Goal: Task Accomplishment & Management: Manage account settings

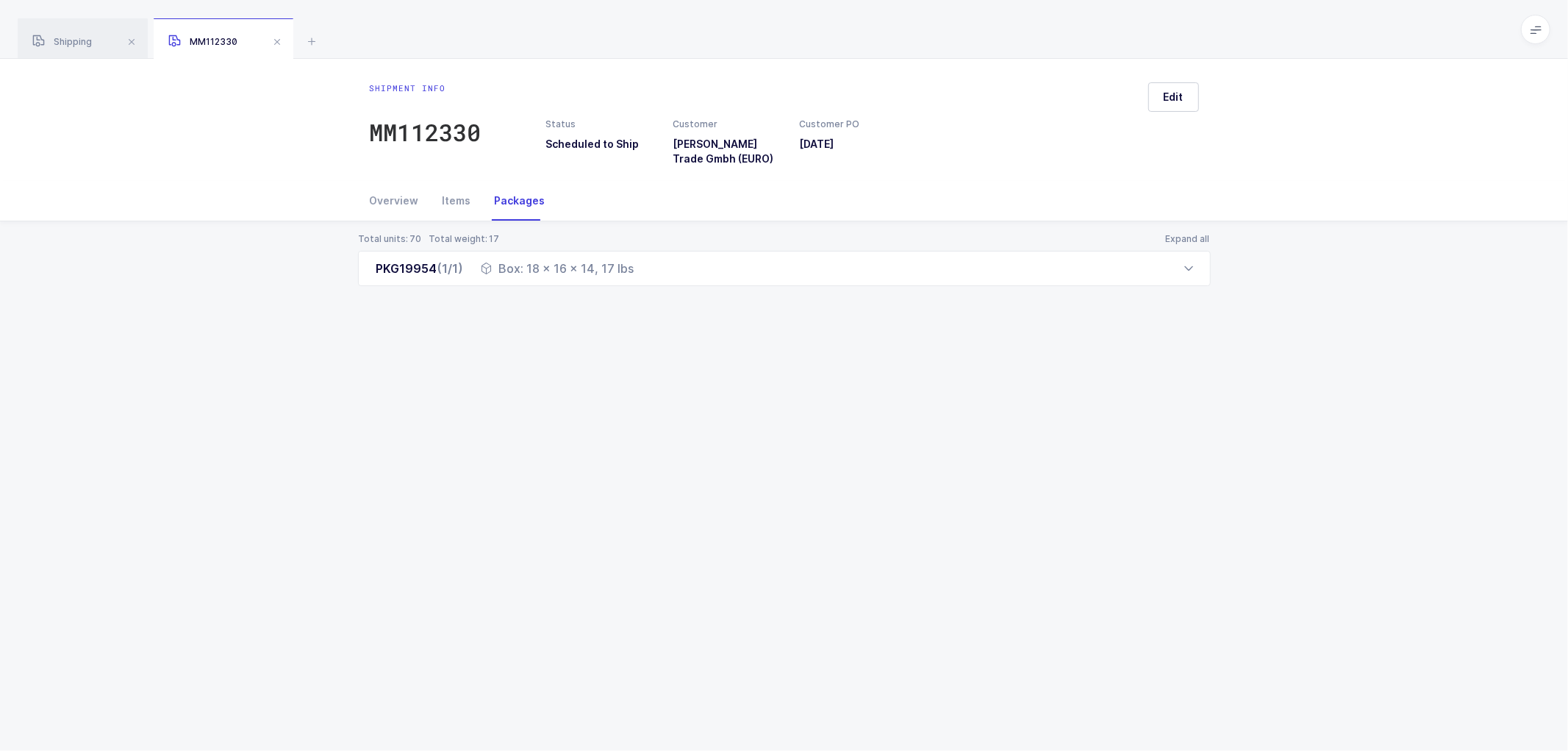
click at [233, 268] on div "Total units: 70 Total weight: 17 Expand all PKG19954 (1/1) Box: 18 x 16 x 14, 1…" at bounding box center [784, 278] width 1544 height 112
click at [274, 41] on span at bounding box center [278, 43] width 18 height 18
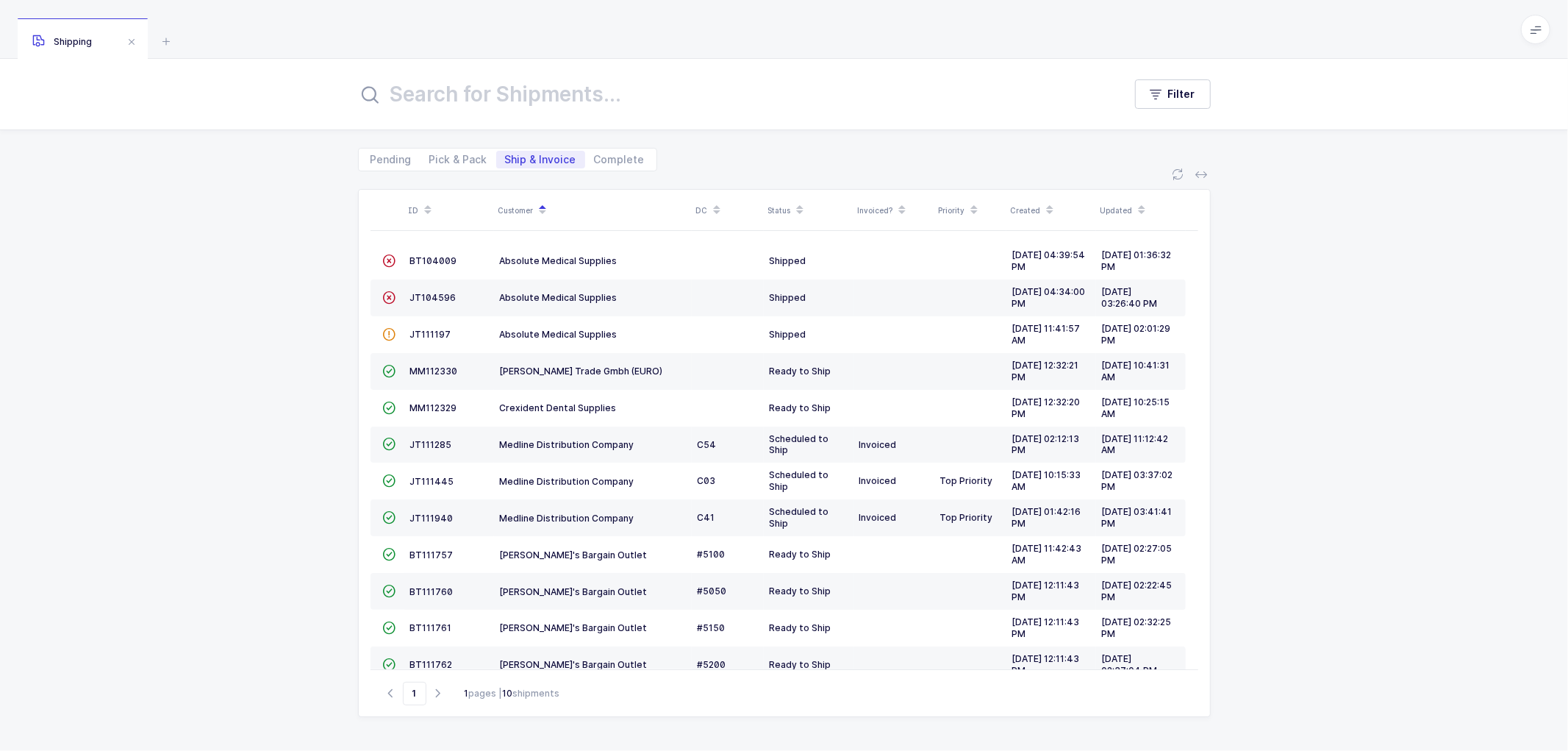
drag, startPoint x: 328, startPoint y: 384, endPoint x: 314, endPoint y: 385, distance: 14.0
click at [318, 385] on div "ID Customer DC Status Invoiced? Priority Created Updated  BT104009 Absolute Me…" at bounding box center [784, 461] width 1568 height 579
click at [427, 480] on span "JT111445" at bounding box center [432, 481] width 44 height 11
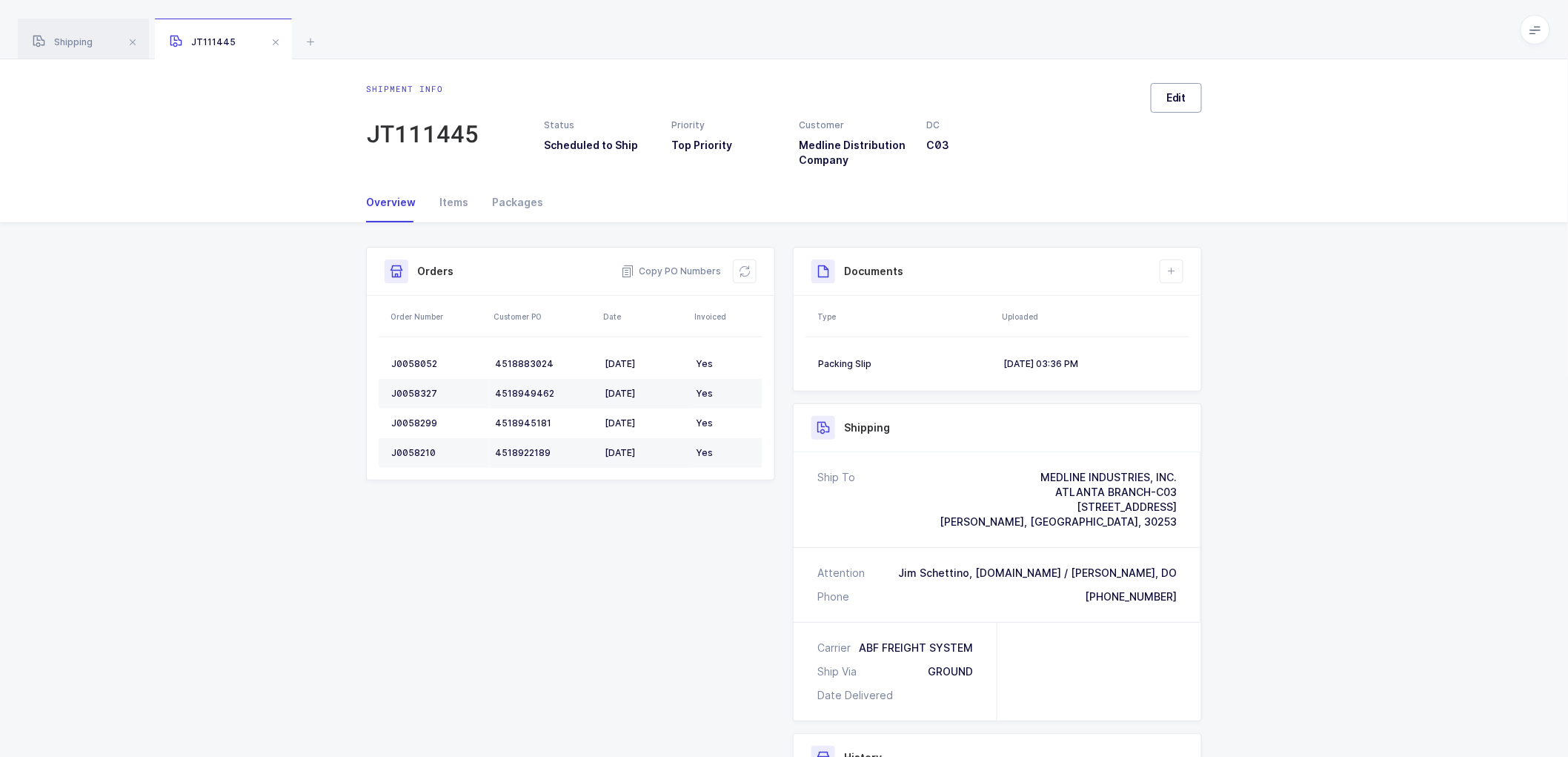
click at [1175, 101] on span "Edit" at bounding box center [1176, 98] width 20 height 15
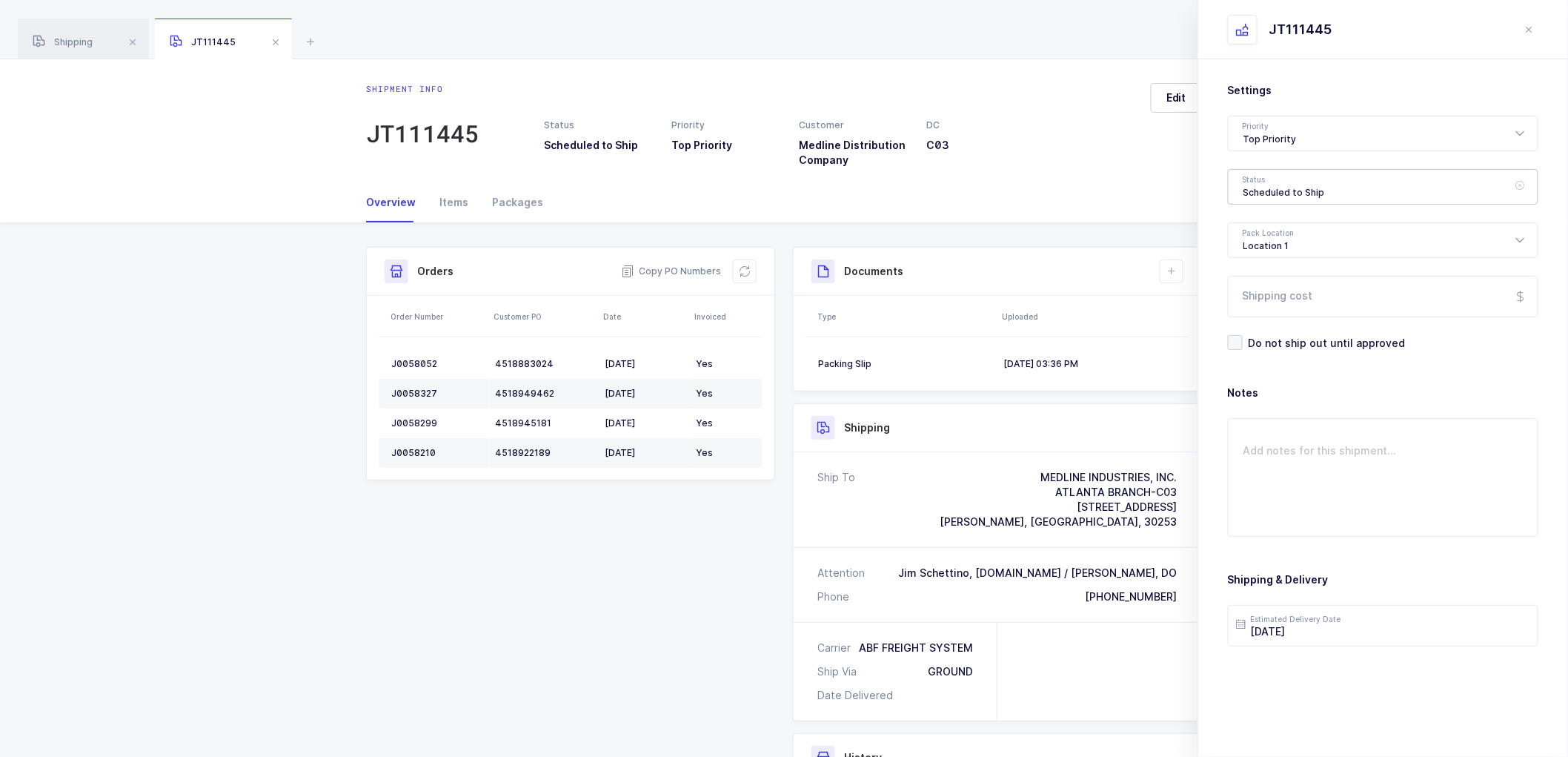
click at [1268, 196] on div "Scheduled to Ship" at bounding box center [1383, 186] width 311 height 36
click at [1260, 295] on span "Shipped" at bounding box center [1264, 301] width 42 height 13
type input "Shipped"
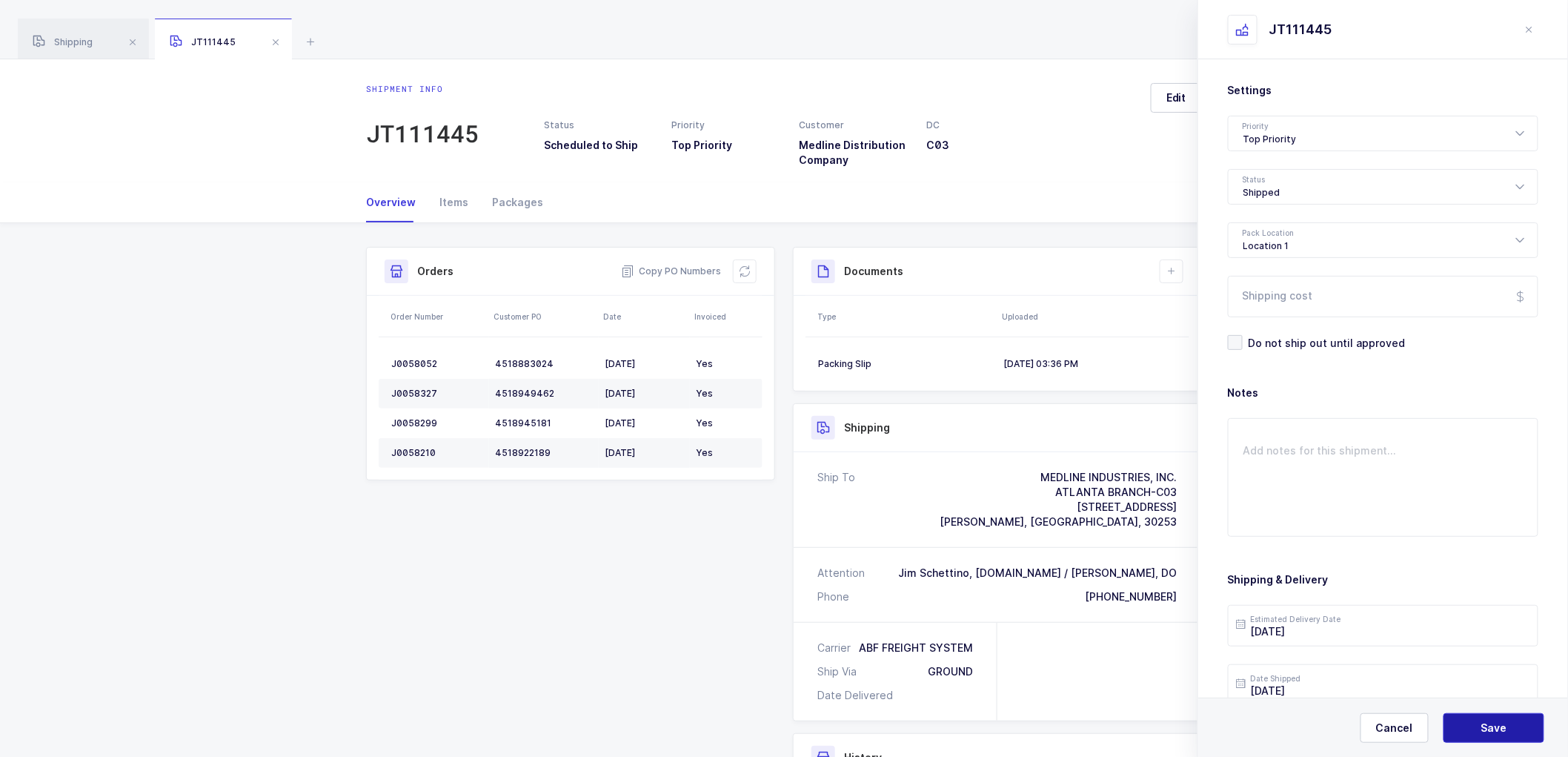
click at [1473, 719] on button "Save" at bounding box center [1493, 728] width 101 height 30
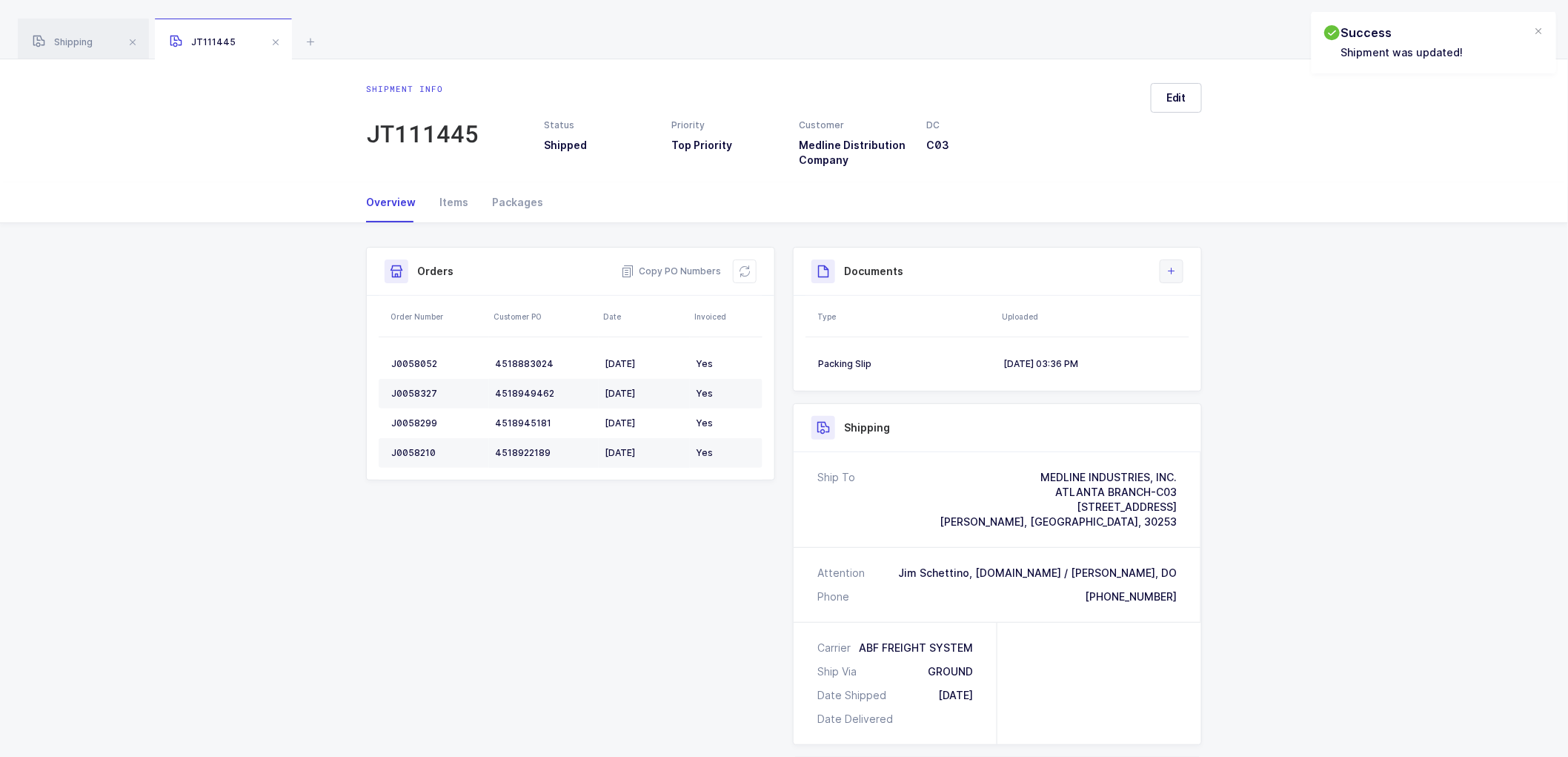
click at [1169, 270] on icon at bounding box center [1171, 271] width 12 height 12
click at [1197, 329] on li "Upload Document" at bounding box center [1221, 337] width 110 height 24
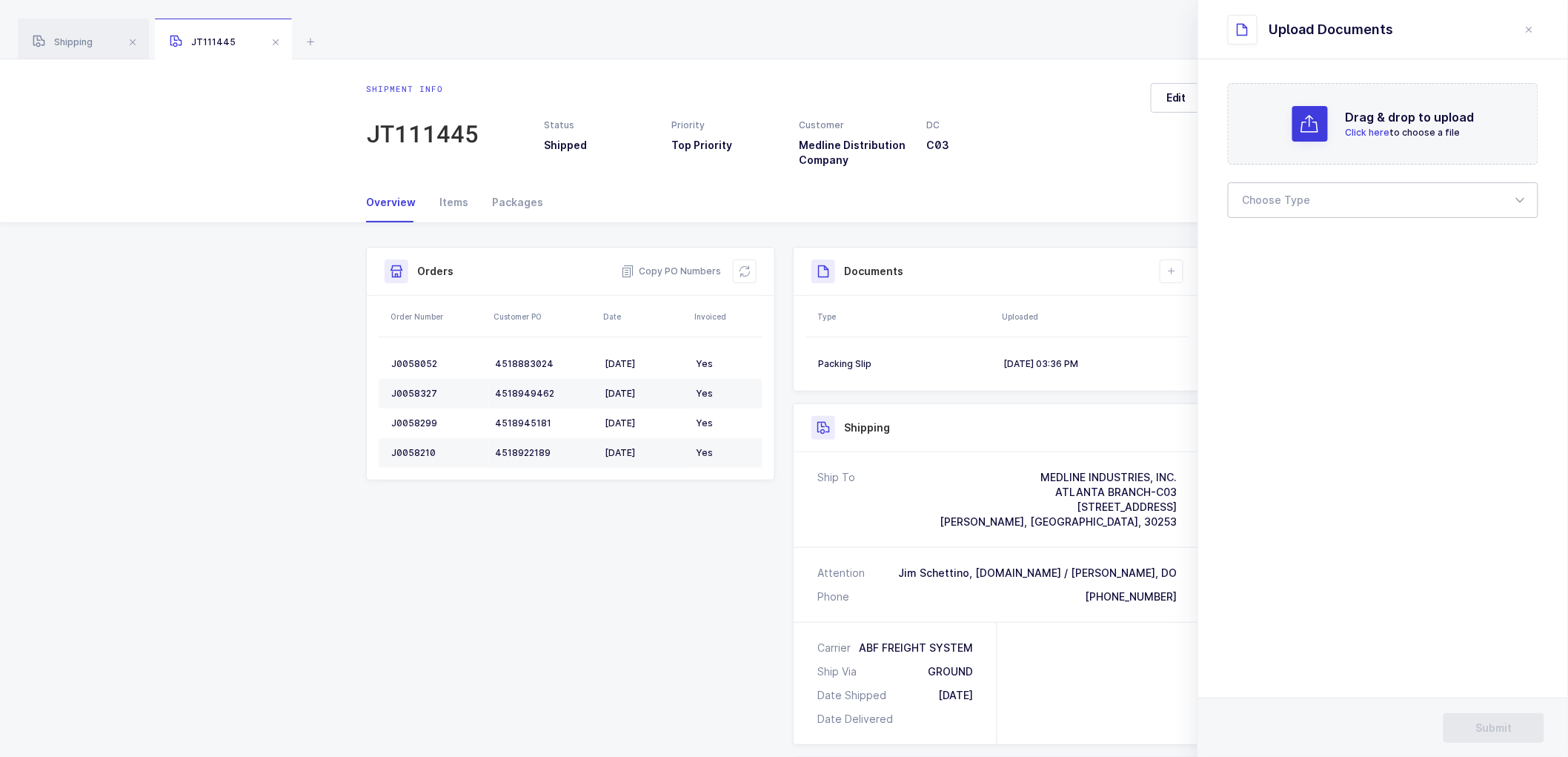
click at [1239, 203] on div at bounding box center [1383, 200] width 311 height 36
click at [1271, 239] on li "Bill of Lading" at bounding box center [1389, 247] width 310 height 24
type input "Bill of Lading"
click at [1490, 720] on button "Submit" at bounding box center [1493, 728] width 101 height 30
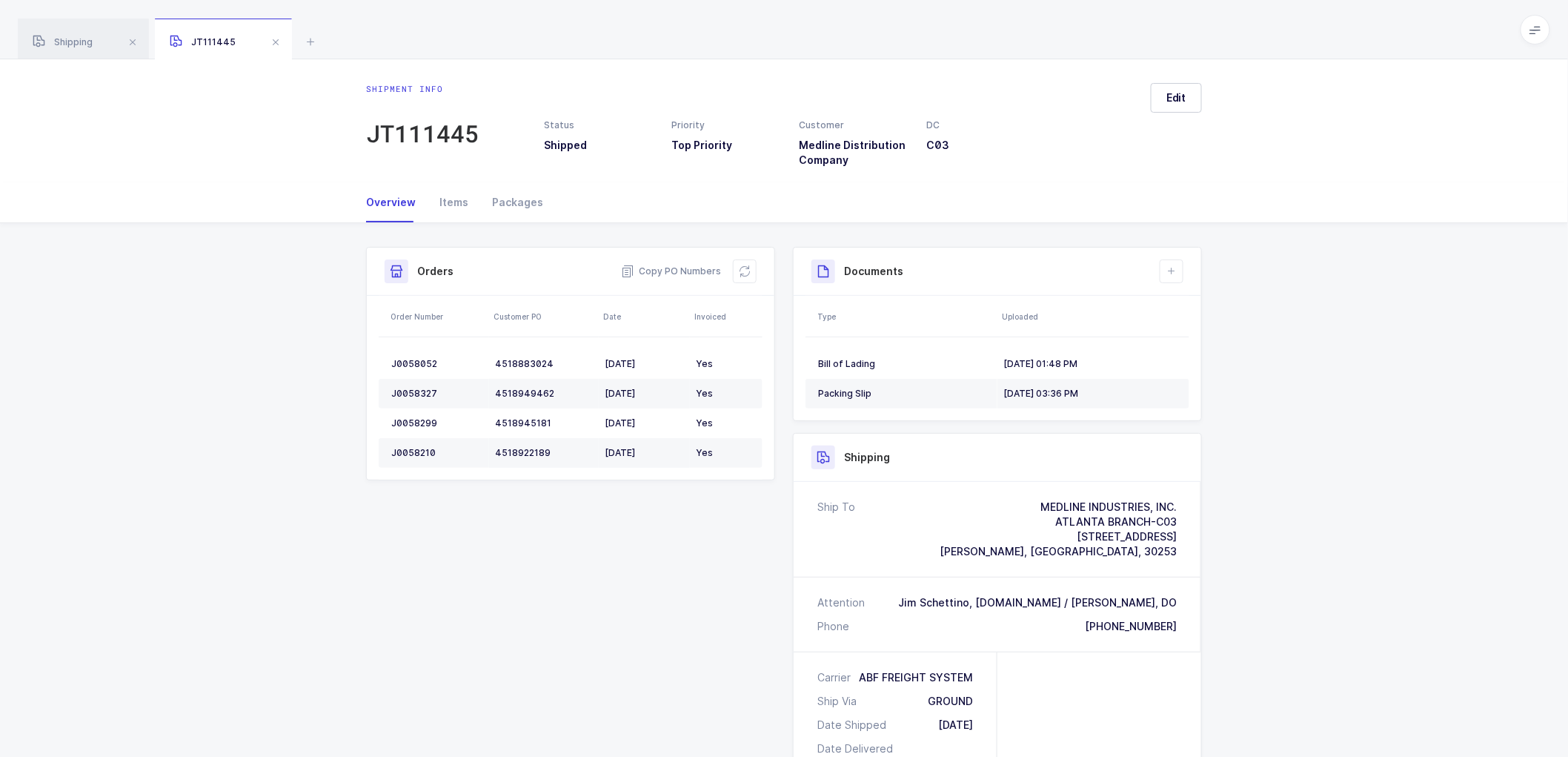
drag, startPoint x: 61, startPoint y: 42, endPoint x: 178, endPoint y: 30, distance: 117.6
click at [65, 42] on span "Shipping" at bounding box center [63, 42] width 60 height 11
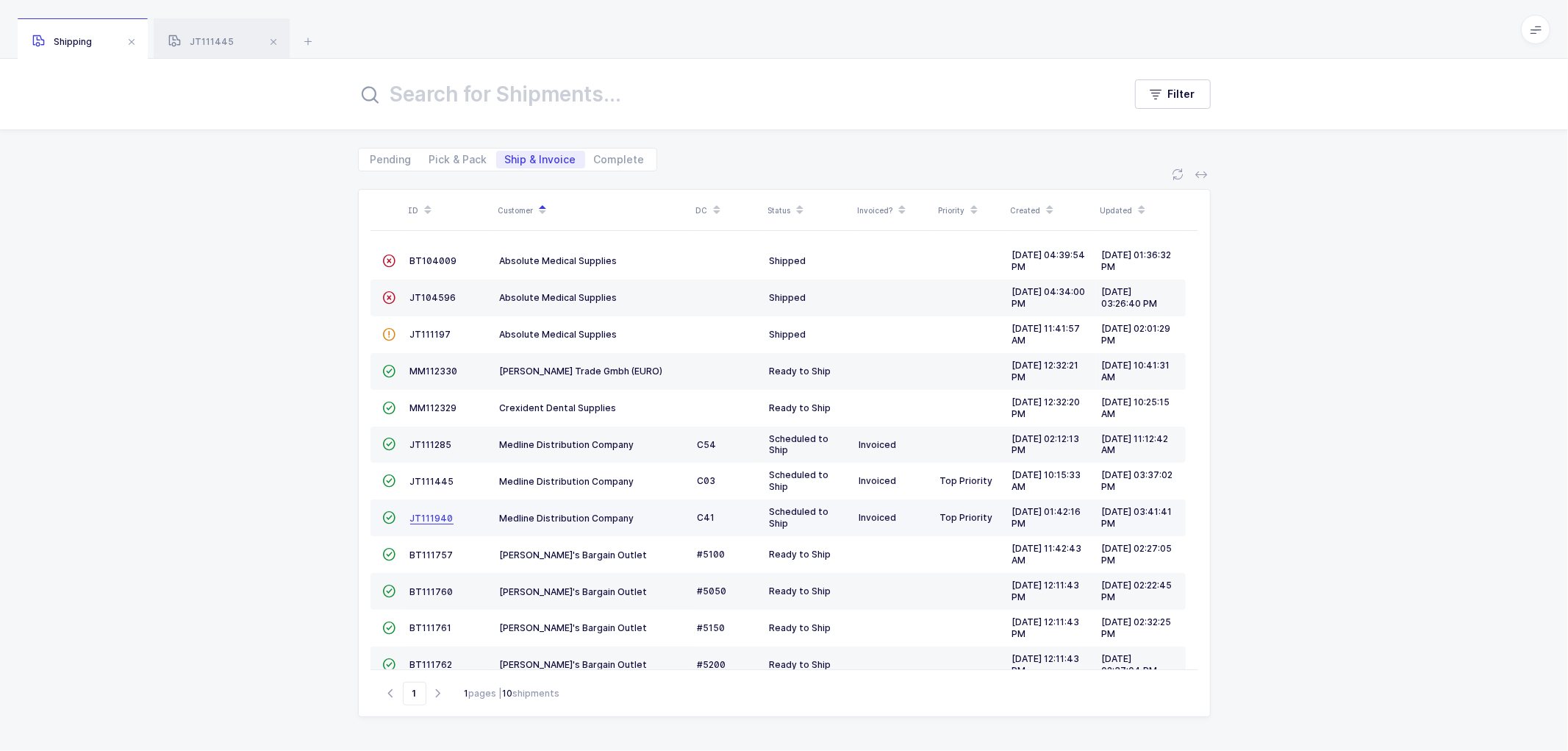
click at [420, 516] on span "JT111940" at bounding box center [432, 518] width 43 height 11
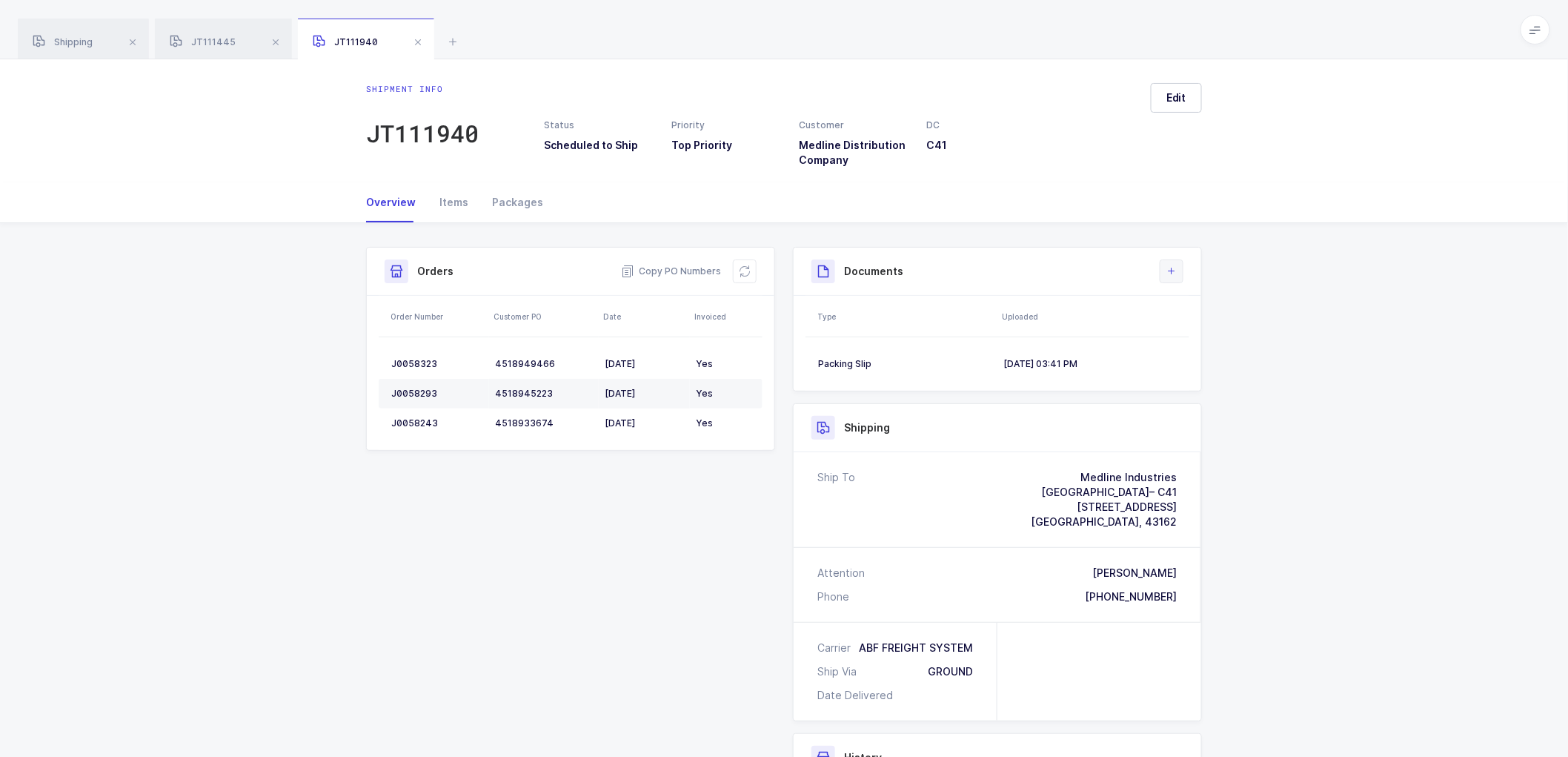
click at [1171, 272] on icon at bounding box center [1171, 271] width 12 height 12
click at [1211, 337] on li "Upload Document" at bounding box center [1221, 337] width 110 height 24
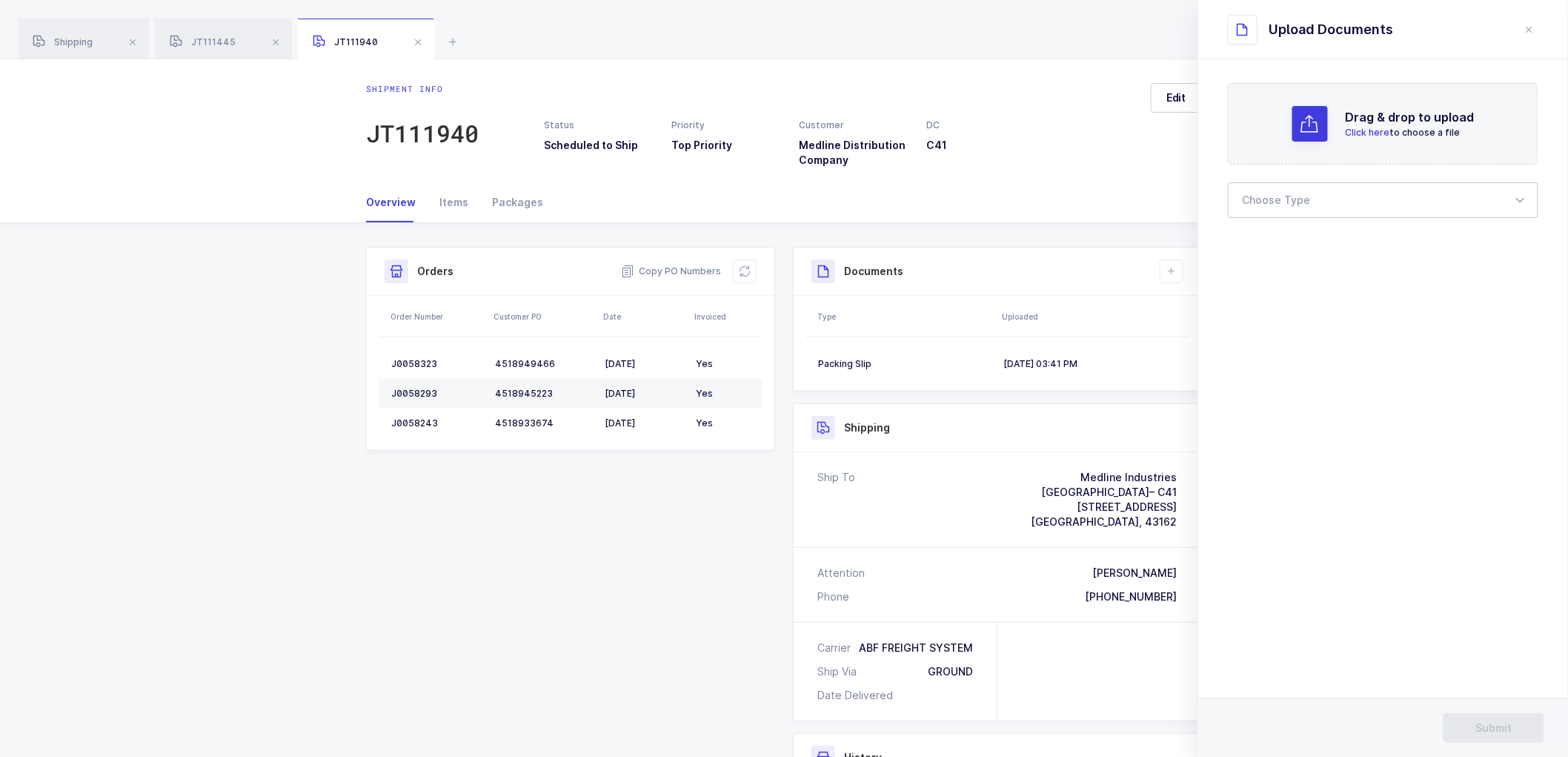
drag, startPoint x: 1260, startPoint y: 201, endPoint x: 1272, endPoint y: 223, distance: 25.1
click at [1260, 202] on div at bounding box center [1383, 200] width 311 height 36
click at [1271, 250] on span "Bill of Lading" at bounding box center [1276, 246] width 67 height 13
type input "Bill of Lading"
click at [1493, 720] on button "Submit" at bounding box center [1493, 728] width 101 height 30
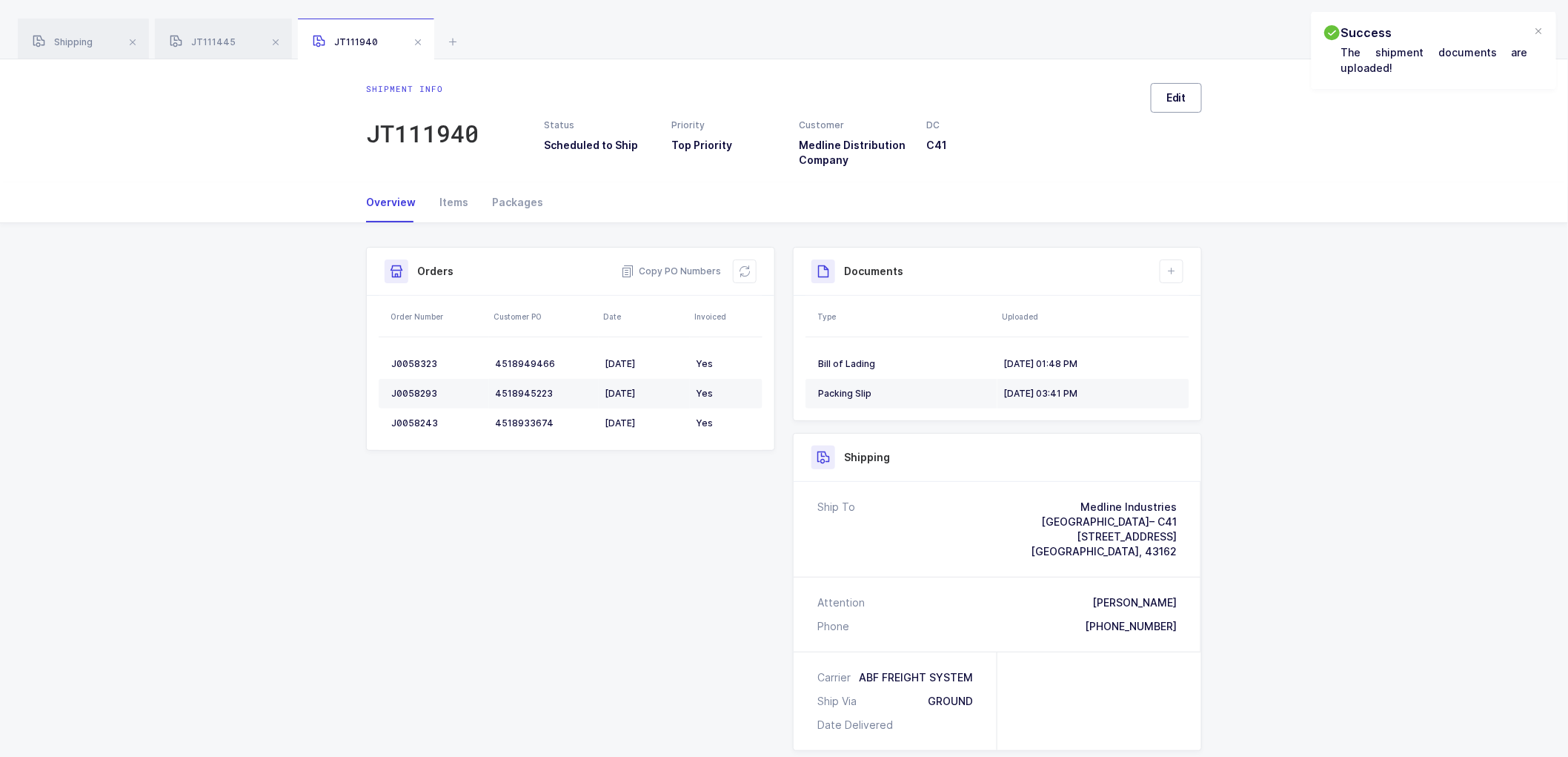
click at [1172, 93] on span "Edit" at bounding box center [1176, 98] width 20 height 15
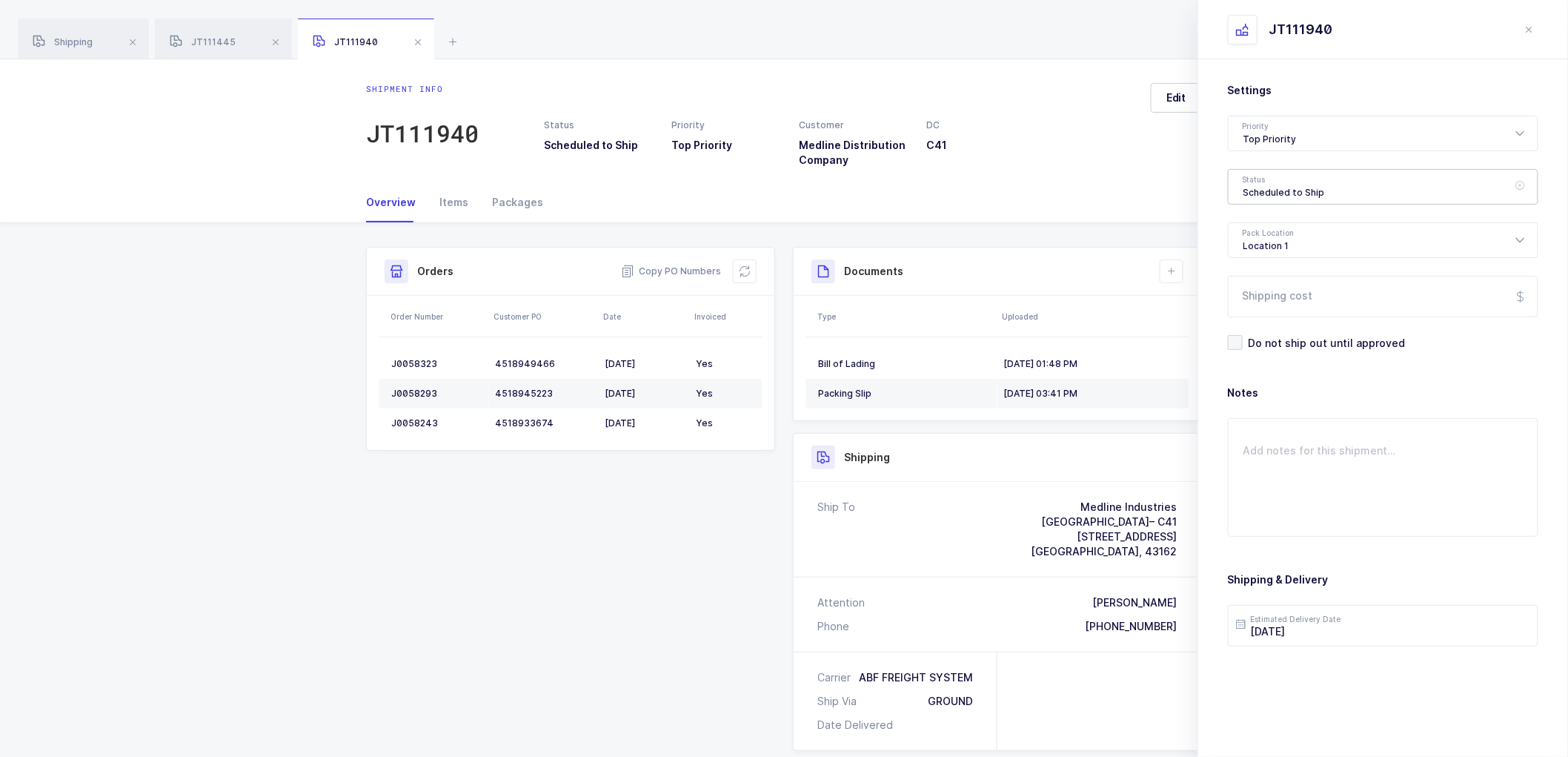
click at [1291, 180] on div "Scheduled to Ship" at bounding box center [1383, 186] width 311 height 36
click at [1283, 299] on span "Shipped" at bounding box center [1264, 301] width 42 height 13
type input "Shipped"
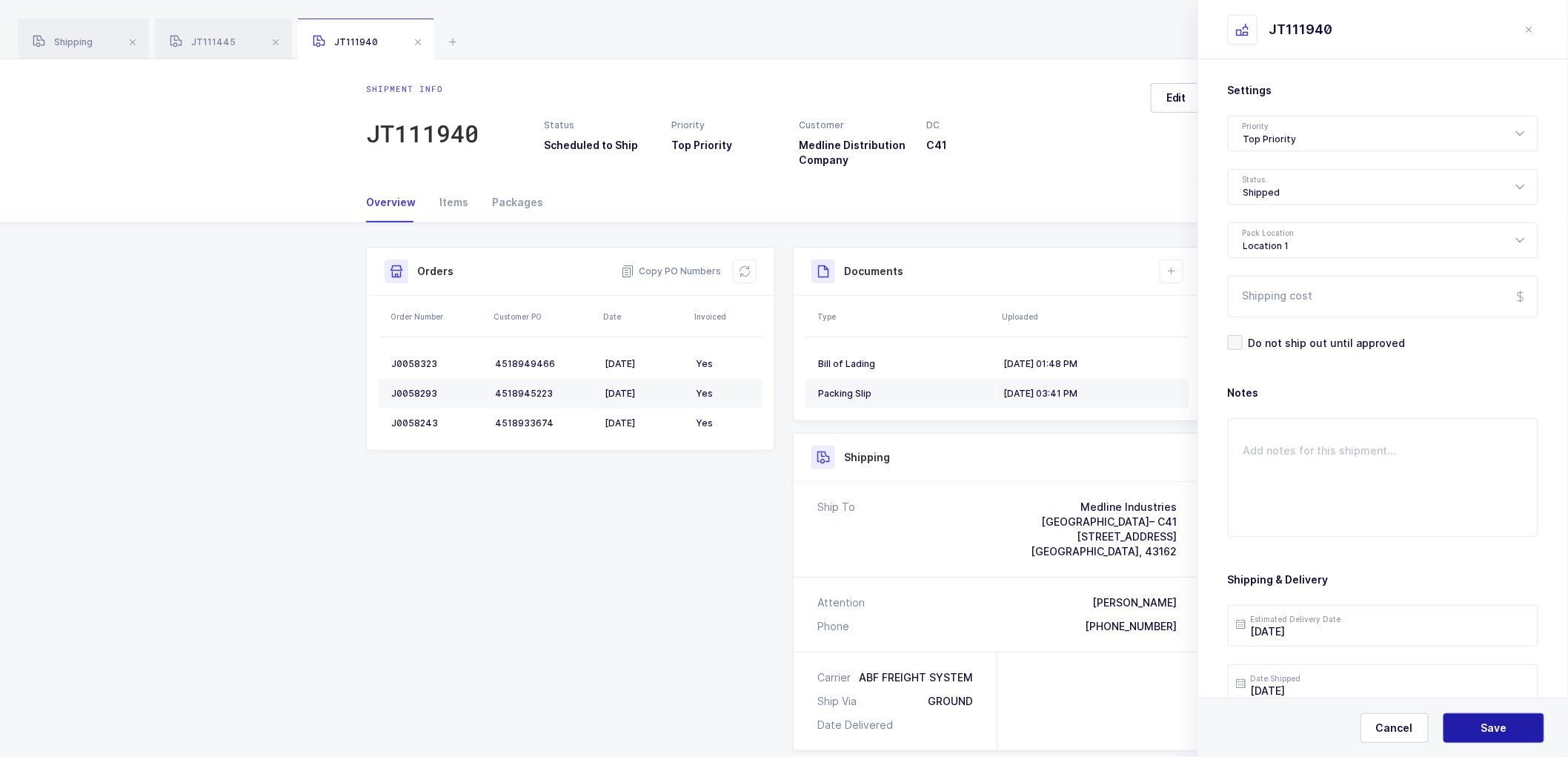
click at [1490, 721] on span "Save" at bounding box center [1494, 728] width 26 height 15
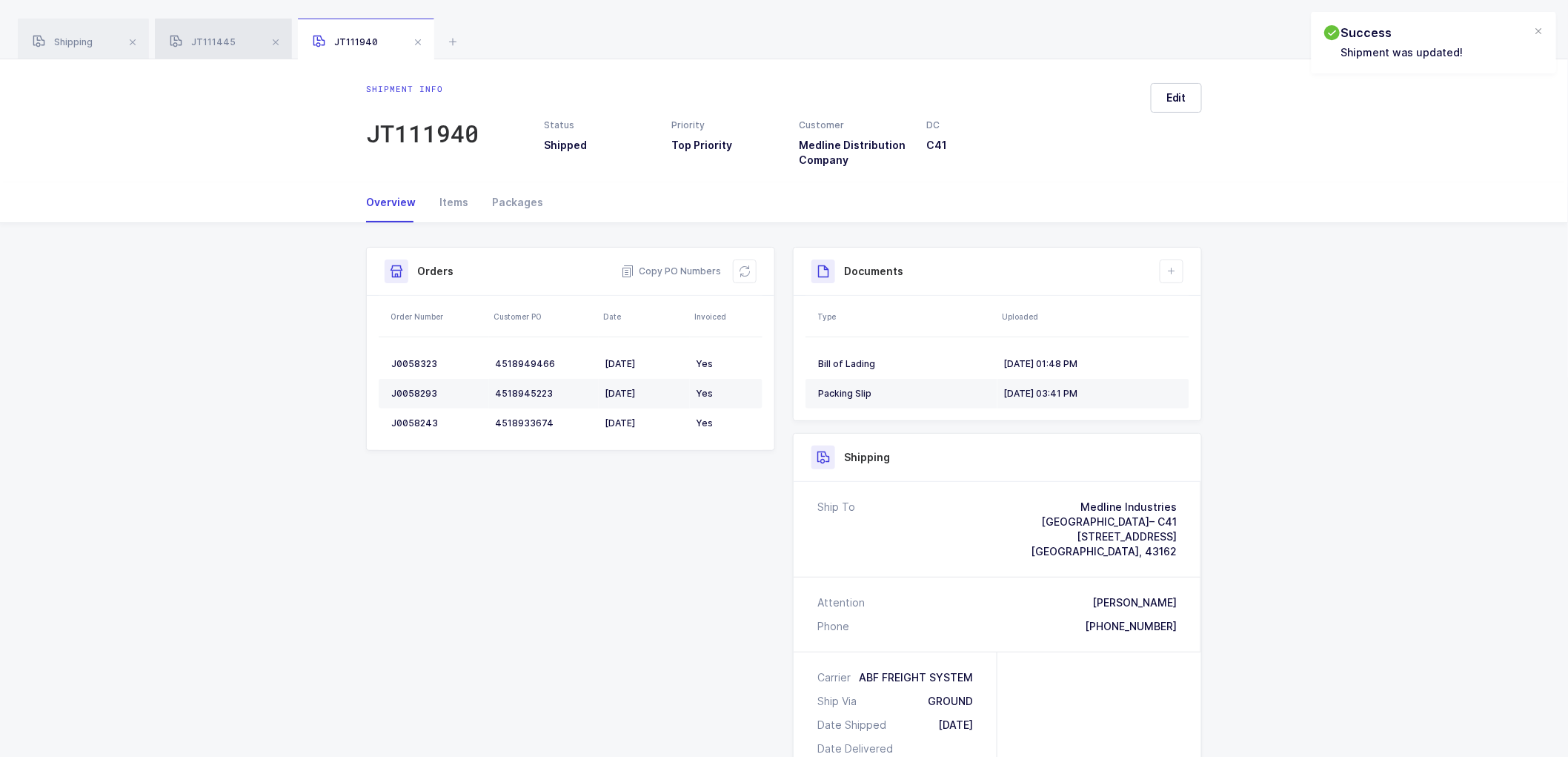
click at [215, 46] on span "JT111445" at bounding box center [202, 42] width 66 height 11
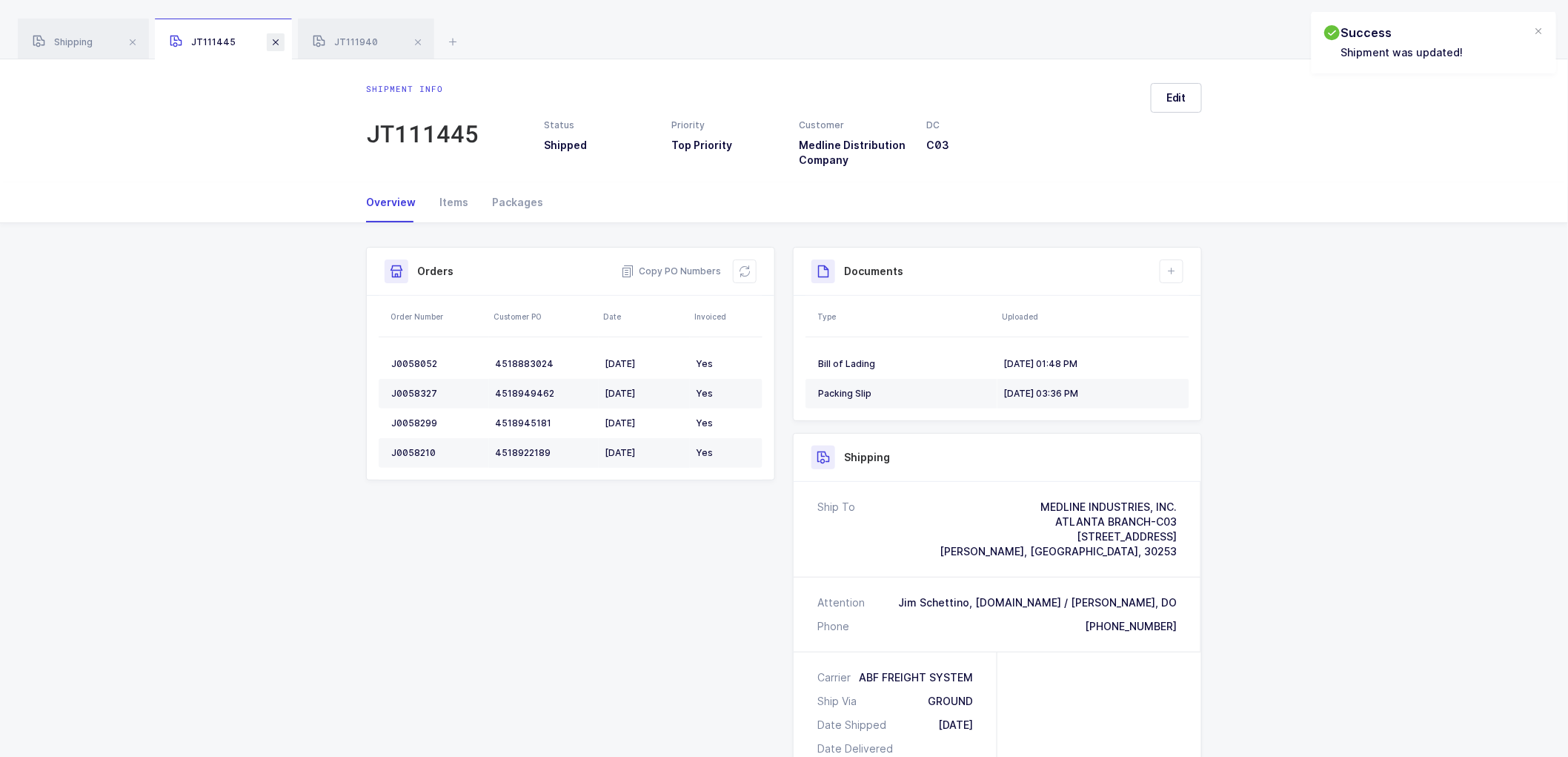
click at [273, 37] on span at bounding box center [276, 43] width 18 height 18
click at [274, 37] on span at bounding box center [275, 43] width 18 height 18
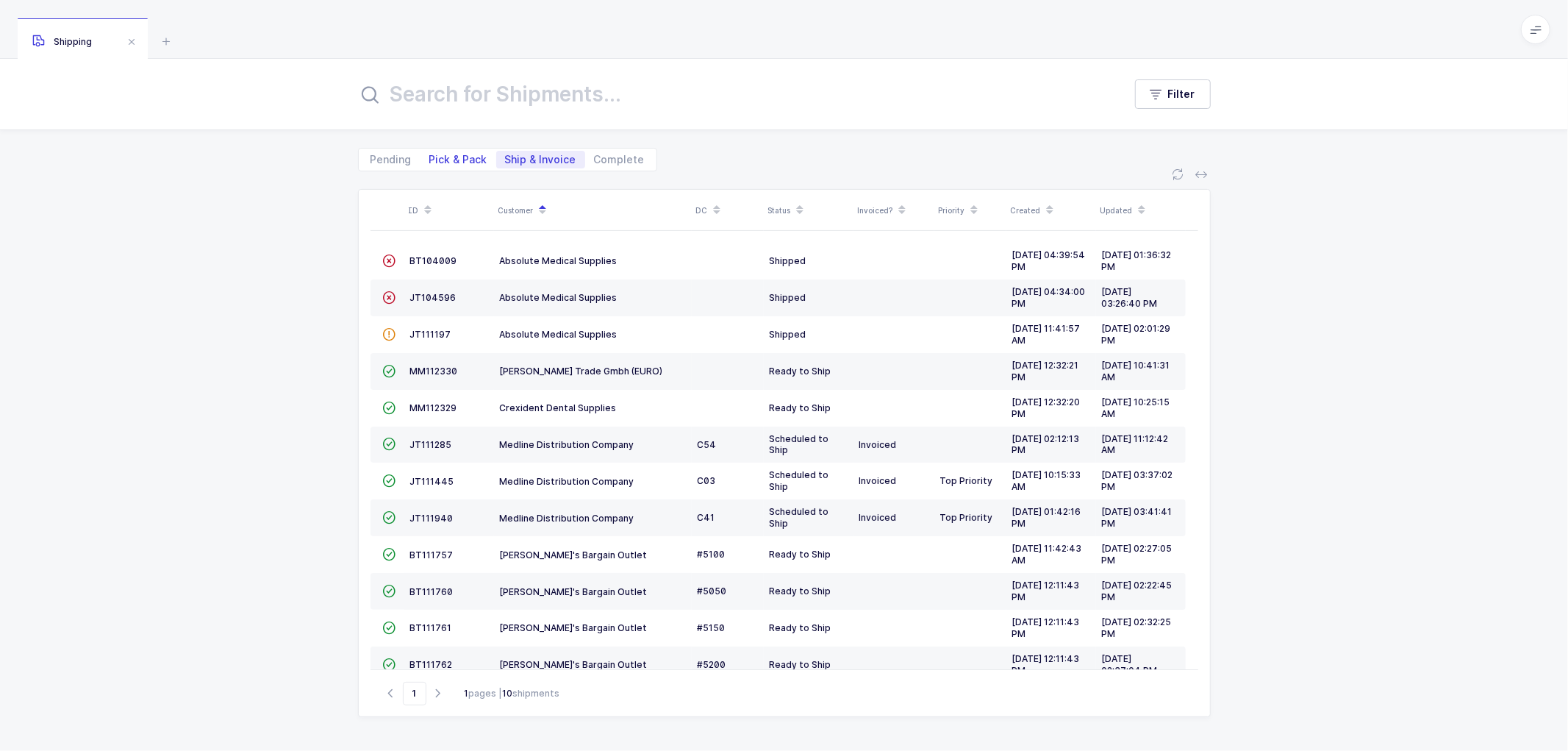
click at [443, 158] on span "Pick & Pack" at bounding box center [459, 159] width 58 height 10
click at [430, 158] on input "Pick & Pack" at bounding box center [425, 156] width 10 height 10
radio input "true"
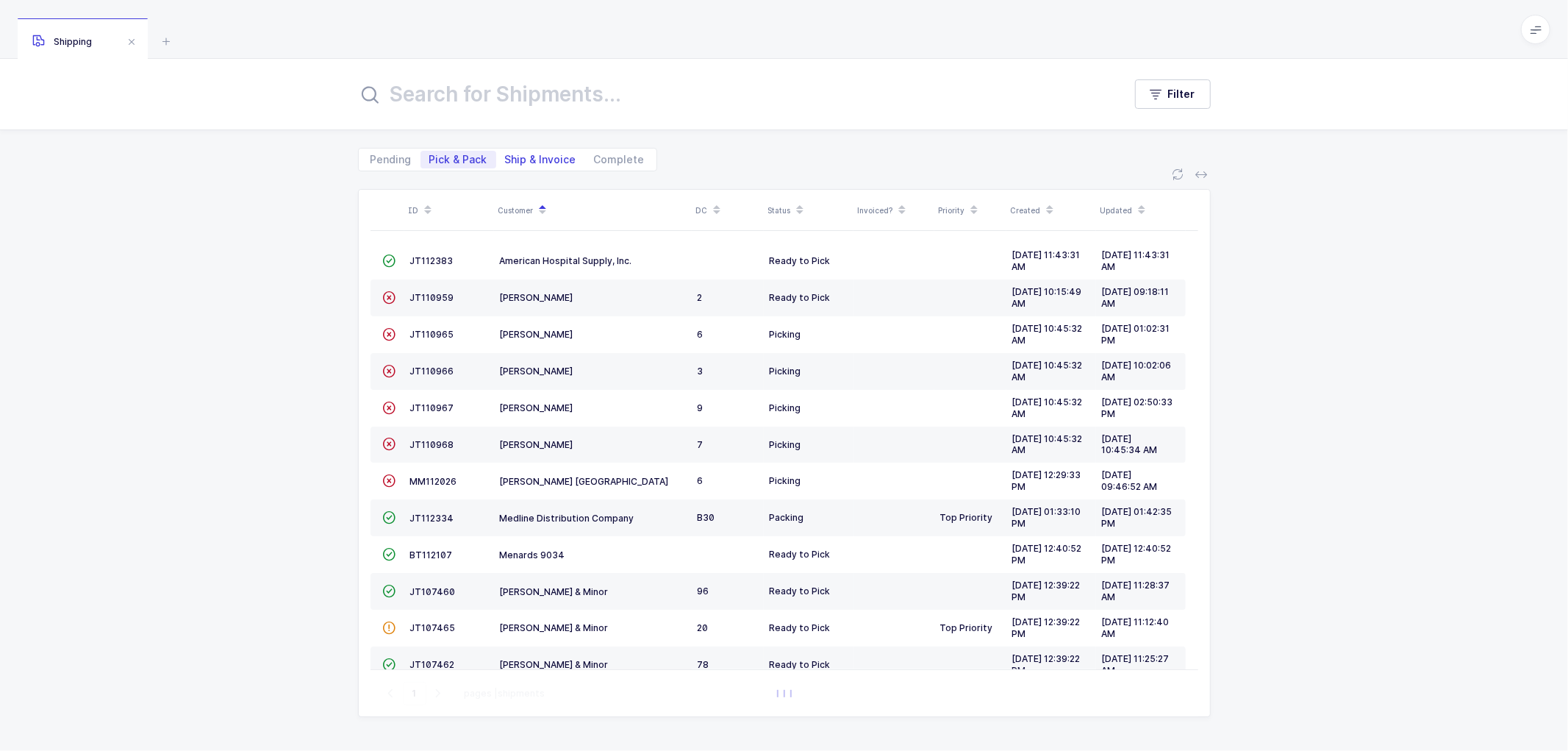
click at [524, 158] on span "Ship & Invoice" at bounding box center [540, 159] width 71 height 10
click at [506, 158] on input "Ship & Invoice" at bounding box center [501, 156] width 10 height 10
radio input "true"
radio input "false"
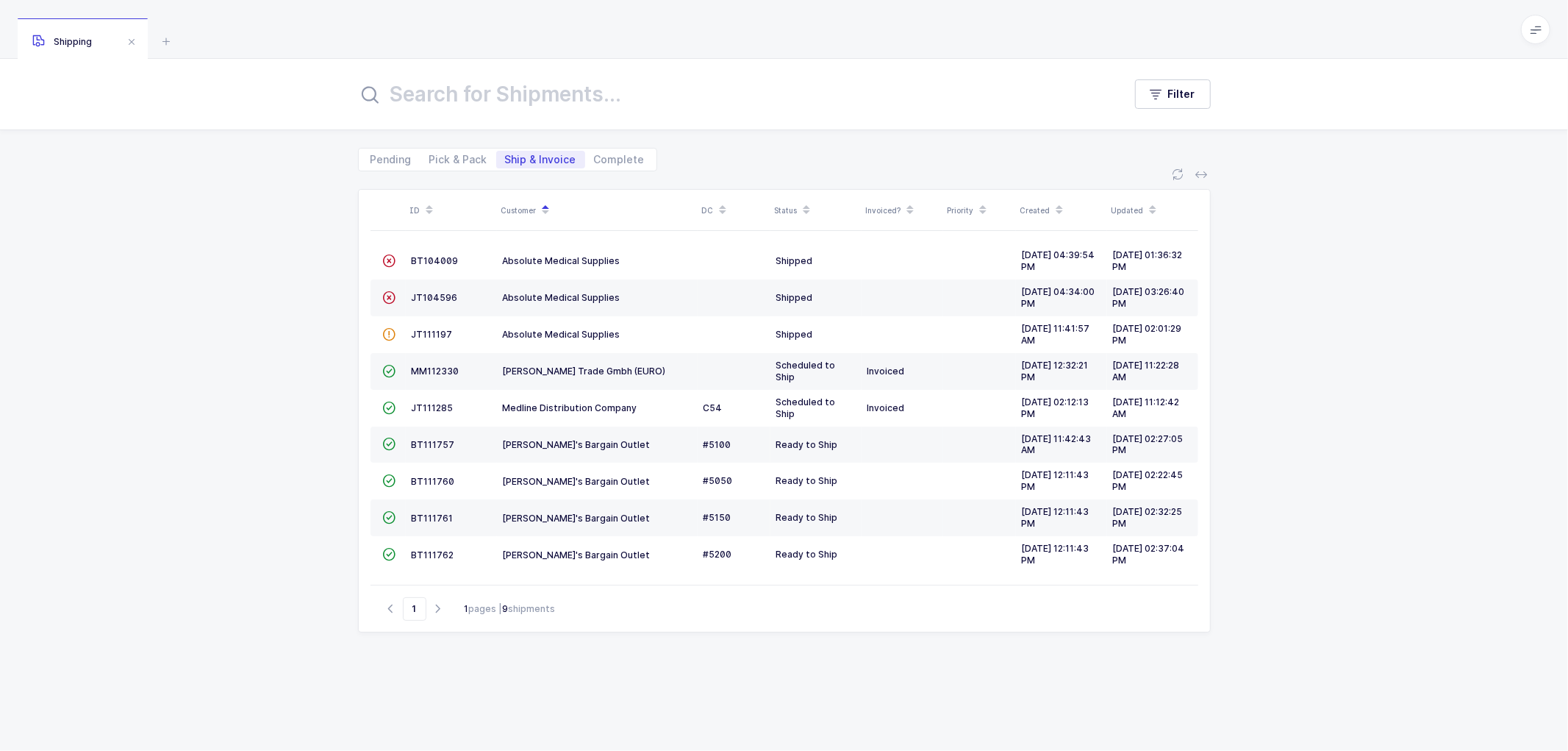
click at [316, 364] on div "ID Customer DC Status Invoiced? Priority Created Updated  BT104009 Absolute Me…" at bounding box center [784, 461] width 1568 height 579
